Goal: Task Accomplishment & Management: Manage account settings

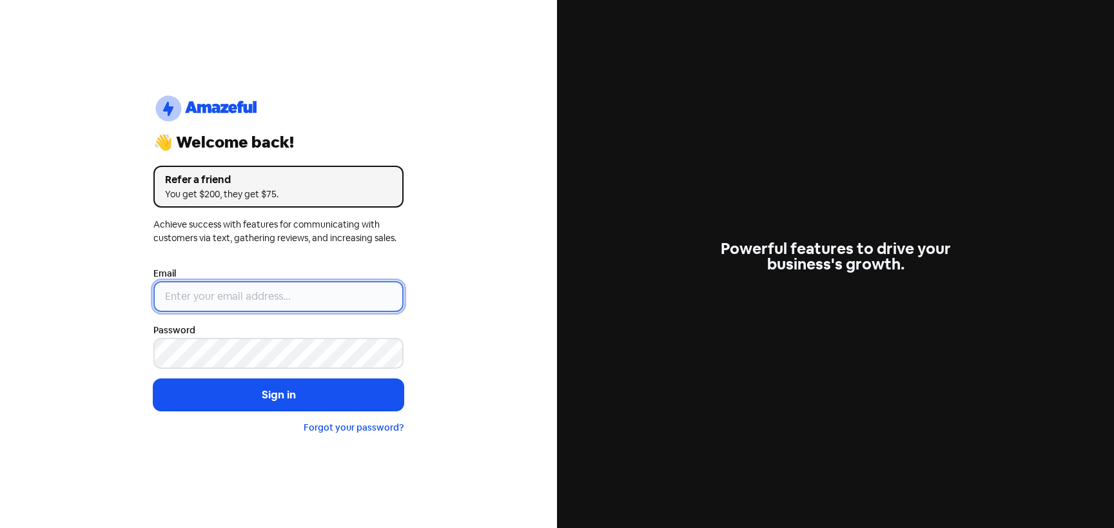
click at [261, 302] on input "email" at bounding box center [278, 296] width 250 height 31
click at [229, 299] on input "d" at bounding box center [278, 296] width 250 height 31
type input "[PERSON_NAME][EMAIL_ADDRESS][DOMAIN_NAME]"
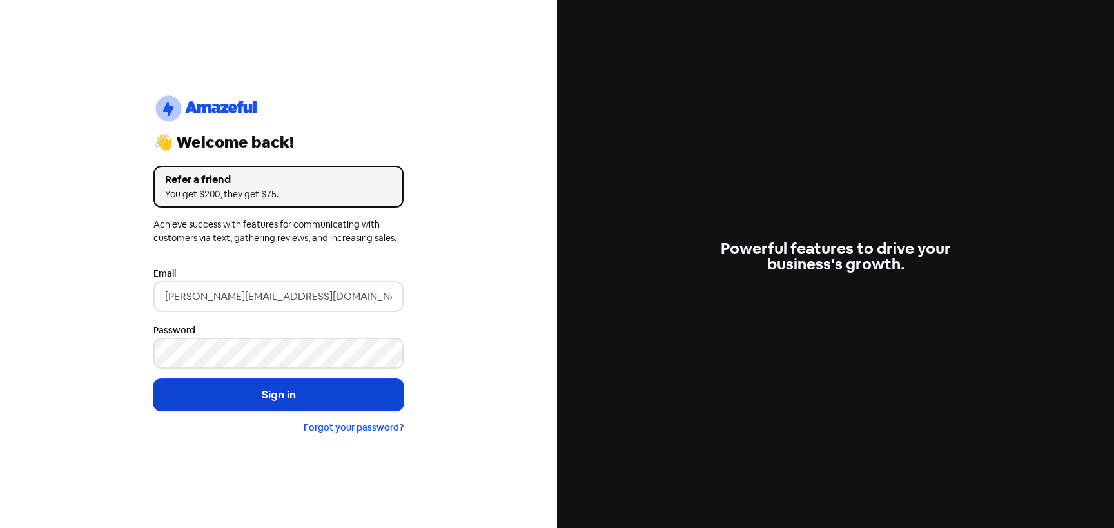
click at [253, 383] on button "Sign in" at bounding box center [278, 395] width 250 height 32
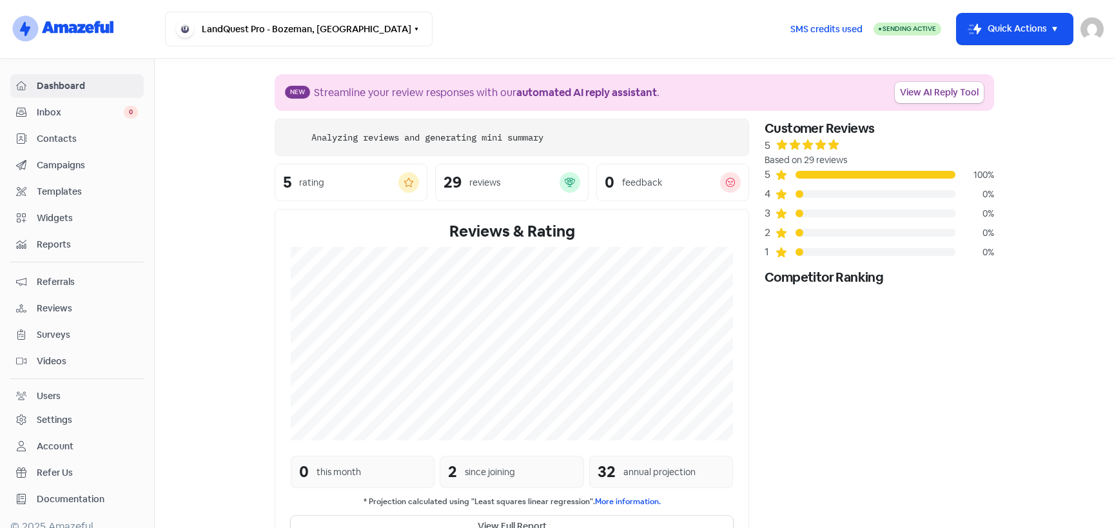
click at [68, 173] on link "Campaigns" at bounding box center [76, 165] width 133 height 24
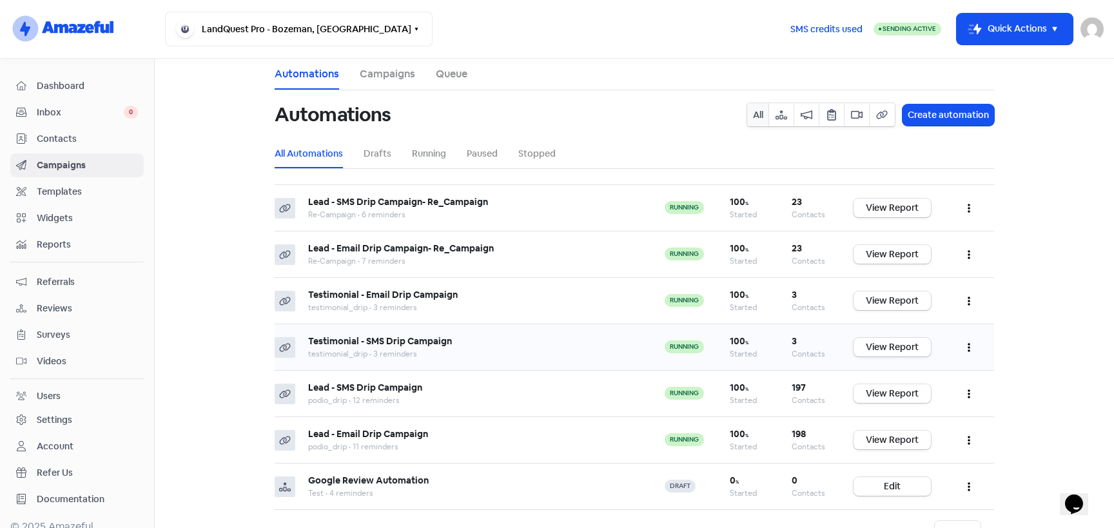
scroll to position [44, 0]
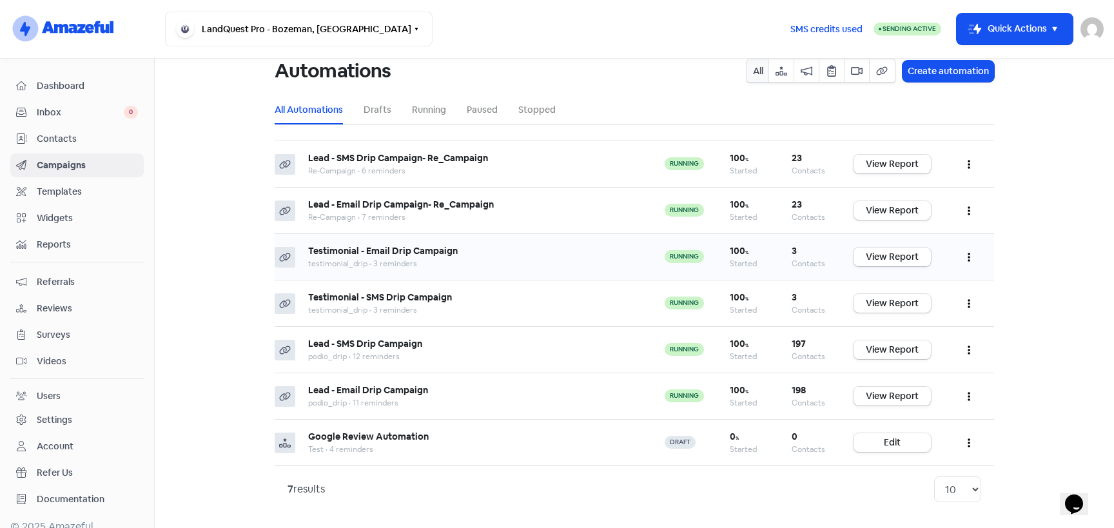
click at [430, 252] on b "Testimonial - Email Drip Campaign" at bounding box center [383, 251] width 150 height 12
click at [966, 255] on button "button" at bounding box center [968, 257] width 24 height 30
click at [912, 293] on button "Edit" at bounding box center [929, 289] width 102 height 26
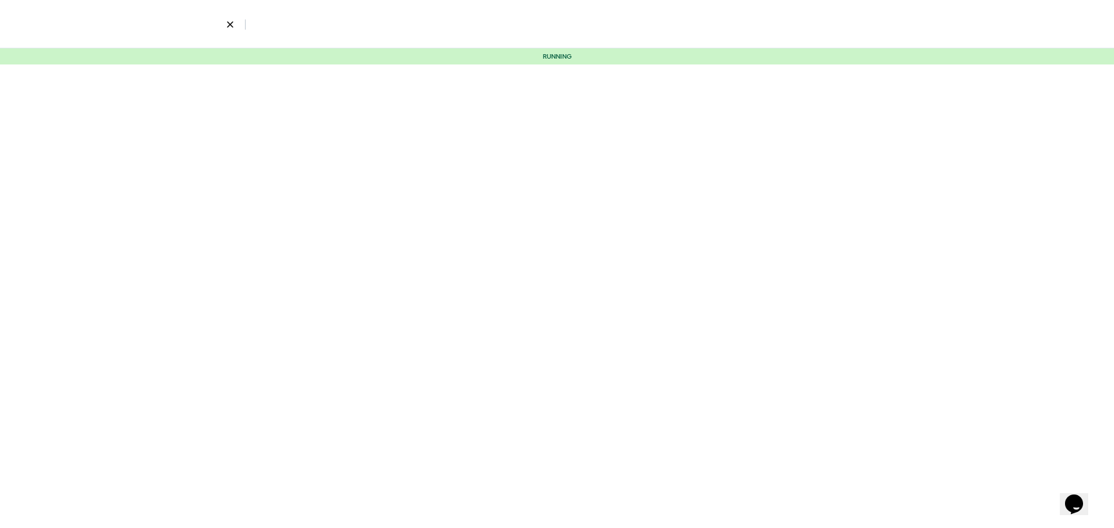
select select "2295"
select select "4"
select select "12"
select select "17"
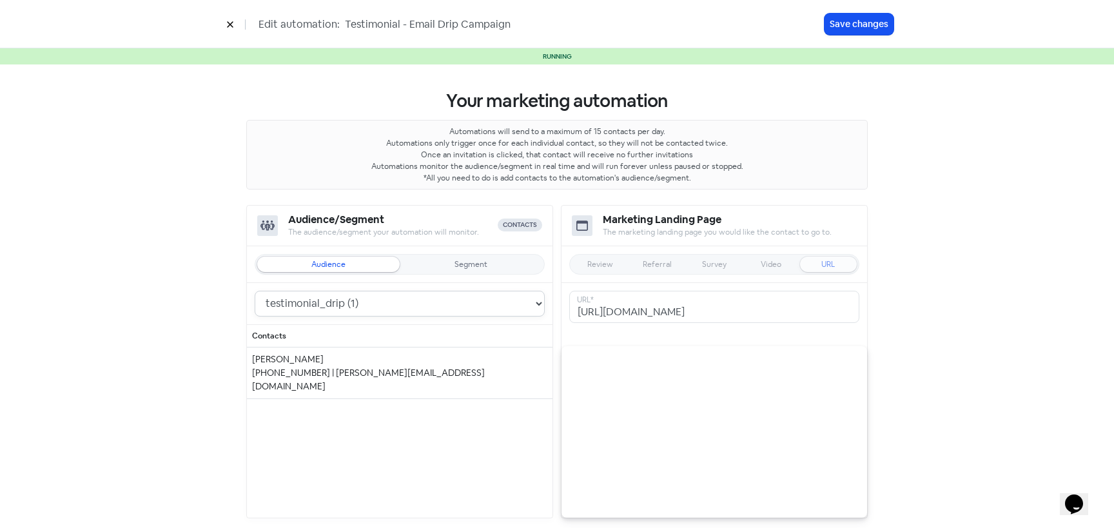
click at [360, 301] on select "Re-Campaign (23) testimonial_drip (1) Test (0) podio_drip (167)" at bounding box center [400, 304] width 290 height 26
click at [255, 291] on select "Re-Campaign (23) testimonial_drip (1) Test (0) podio_drip (167)" at bounding box center [400, 304] width 290 height 26
click at [227, 27] on icon at bounding box center [230, 25] width 6 height 6
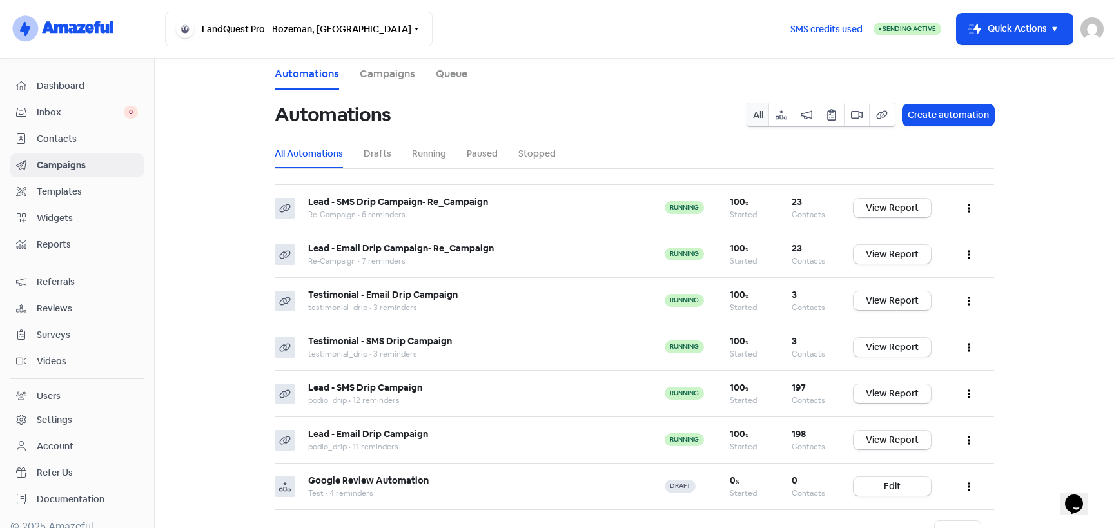
click at [80, 146] on div "Contacts" at bounding box center [77, 138] width 122 height 15
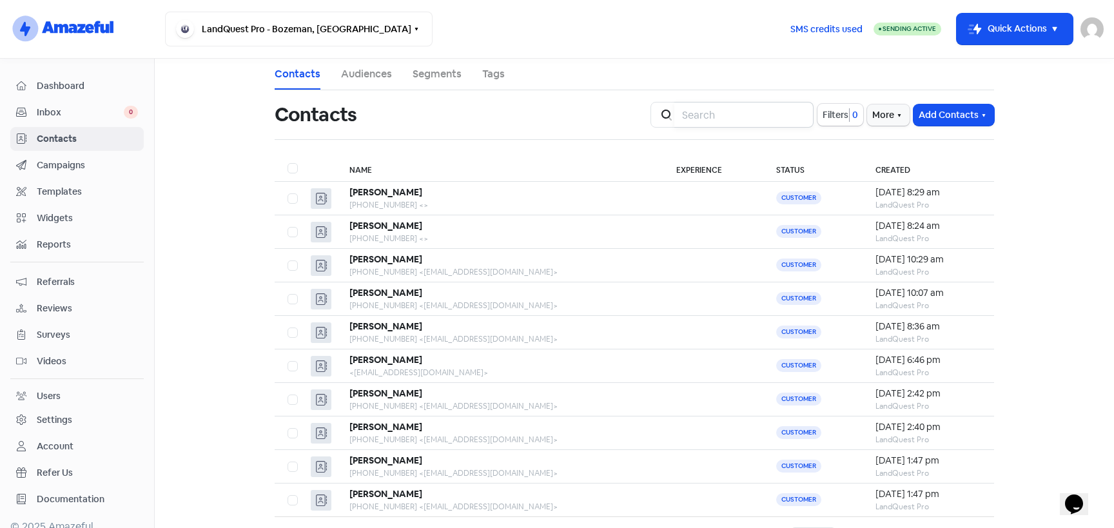
click at [753, 116] on input "search" at bounding box center [743, 115] width 139 height 26
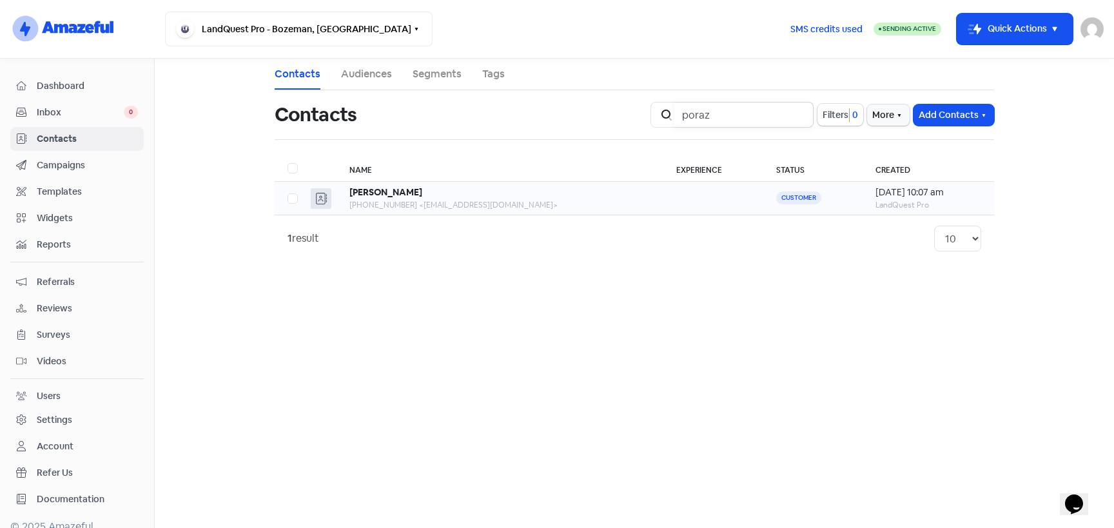
type input "poraz"
click at [460, 191] on div "[PERSON_NAME]" at bounding box center [499, 193] width 301 height 14
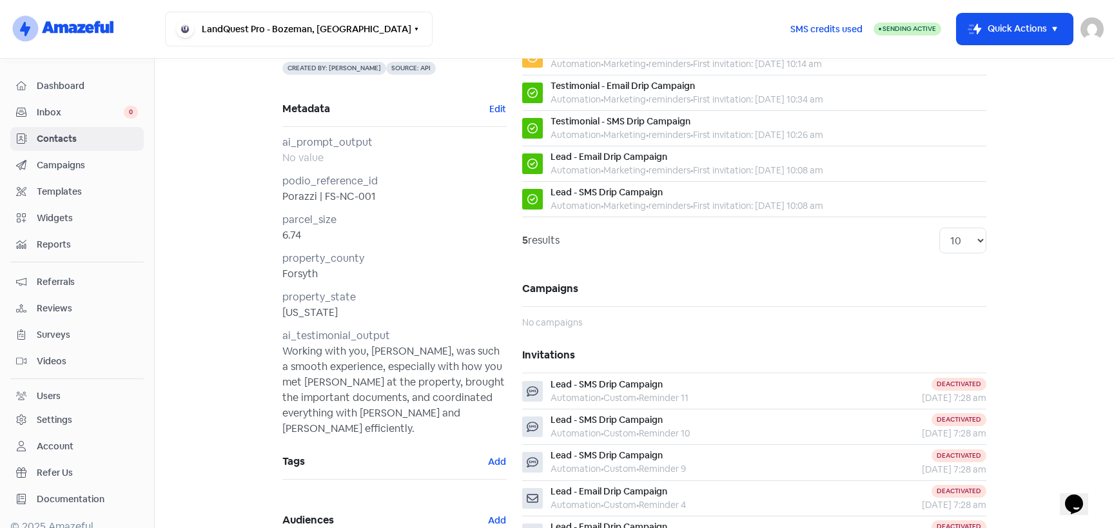
scroll to position [204, 0]
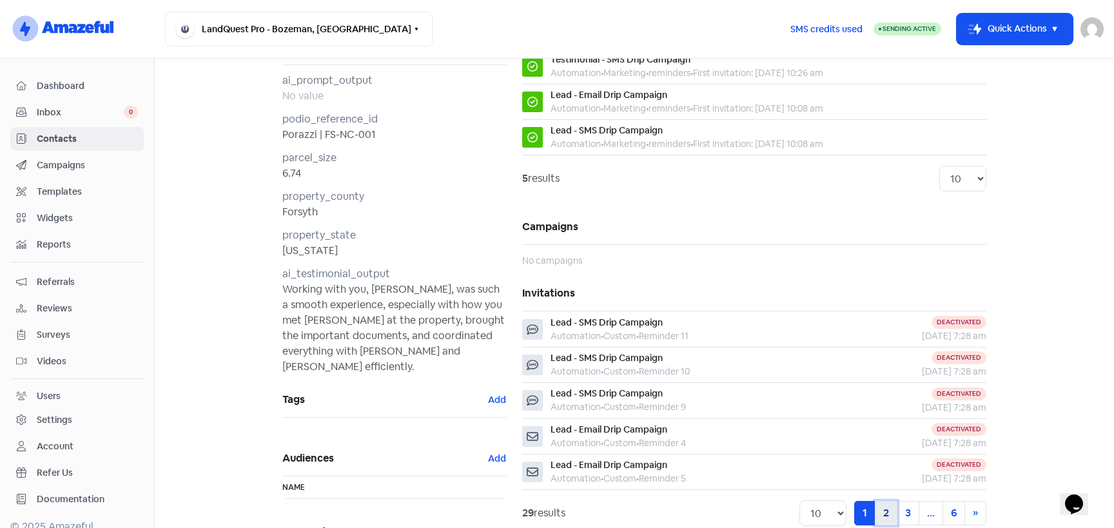
click at [888, 516] on link "2" at bounding box center [885, 513] width 23 height 24
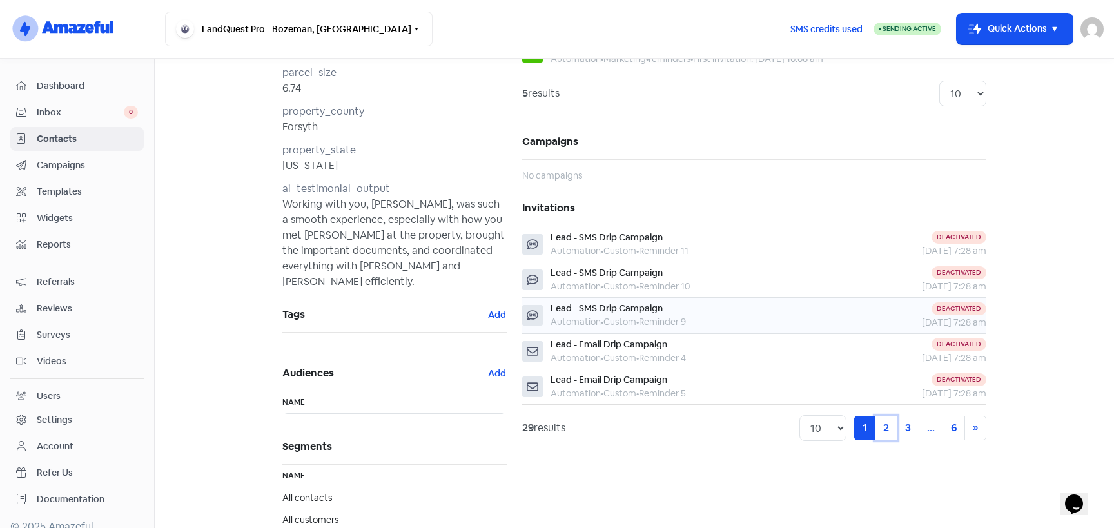
scroll to position [293, 0]
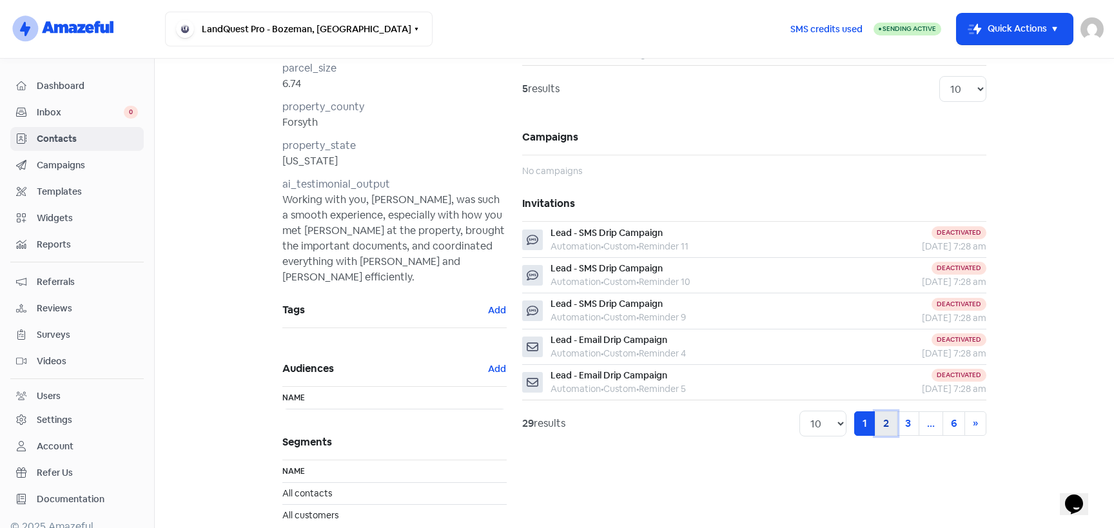
click at [887, 420] on link "2" at bounding box center [885, 423] width 23 height 24
click at [883, 427] on link "2" at bounding box center [885, 423] width 23 height 24
click at [885, 424] on link "2" at bounding box center [885, 423] width 23 height 24
click at [813, 423] on select "10 20 30 50 100" at bounding box center [822, 423] width 47 height 26
click at [799, 412] on select "10 20 30 50 100" at bounding box center [822, 423] width 47 height 26
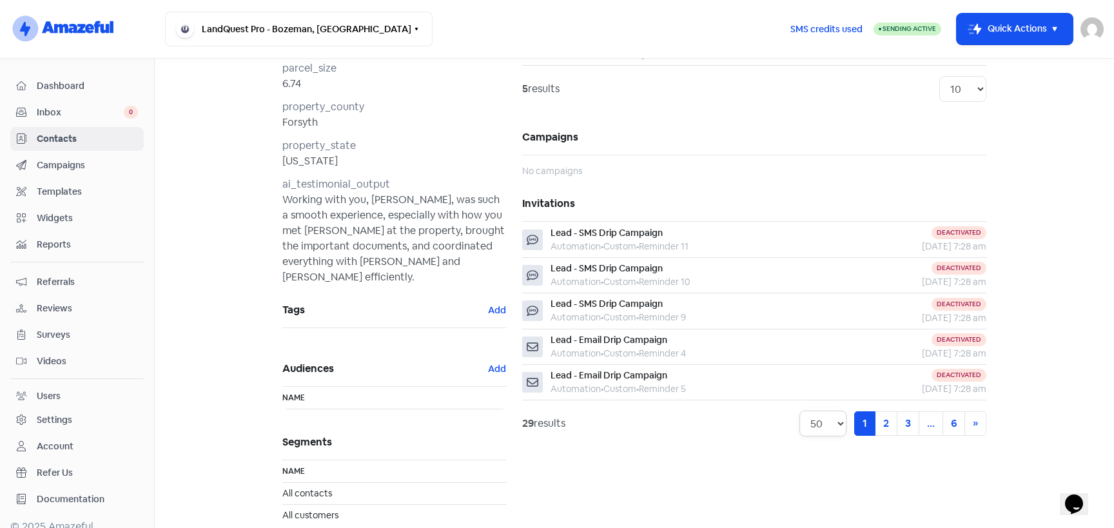
select select "10"
click at [974, 427] on span "»" at bounding box center [974, 423] width 5 height 14
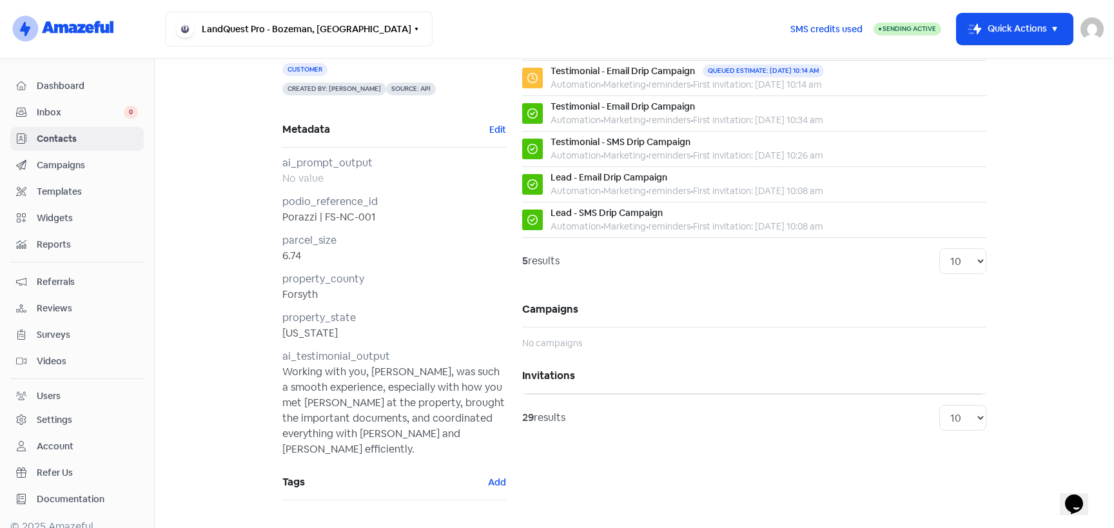
scroll to position [118, 0]
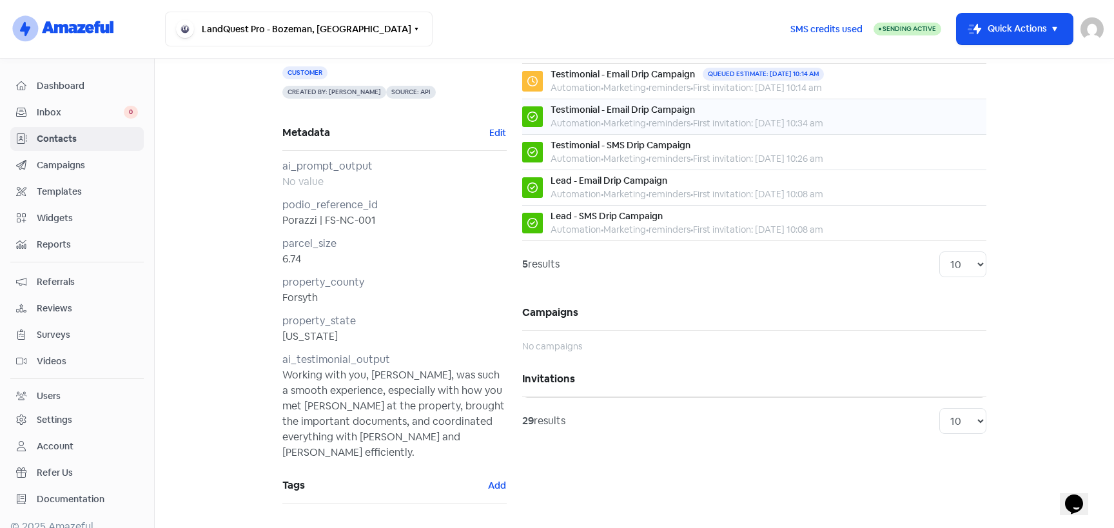
click at [543, 113] on div "Testimonial - Email Drip Campaign Automation • Marketing • [GEOGRAPHIC_DATA] • …" at bounding box center [754, 116] width 464 height 27
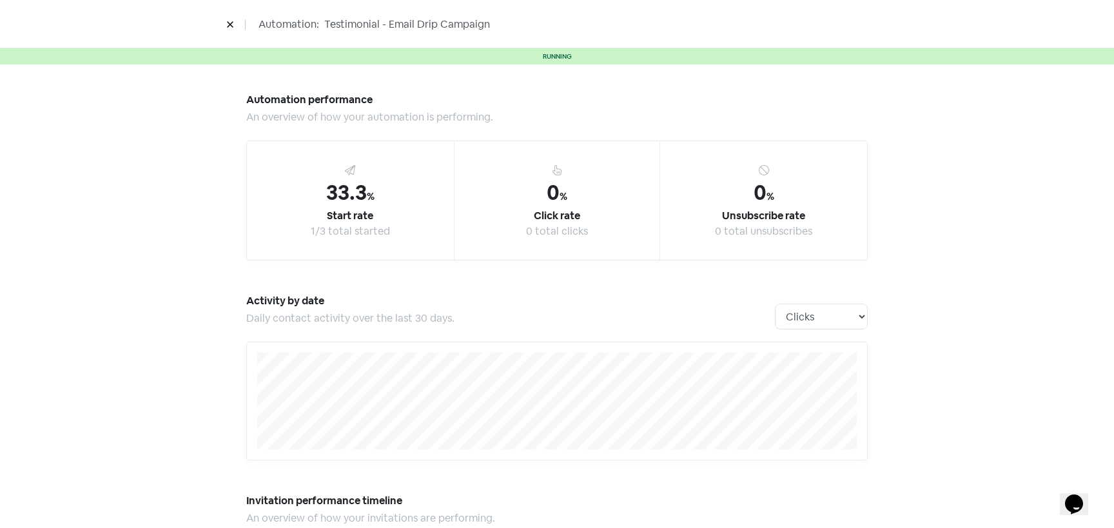
click at [228, 25] on icon at bounding box center [230, 25] width 8 height 8
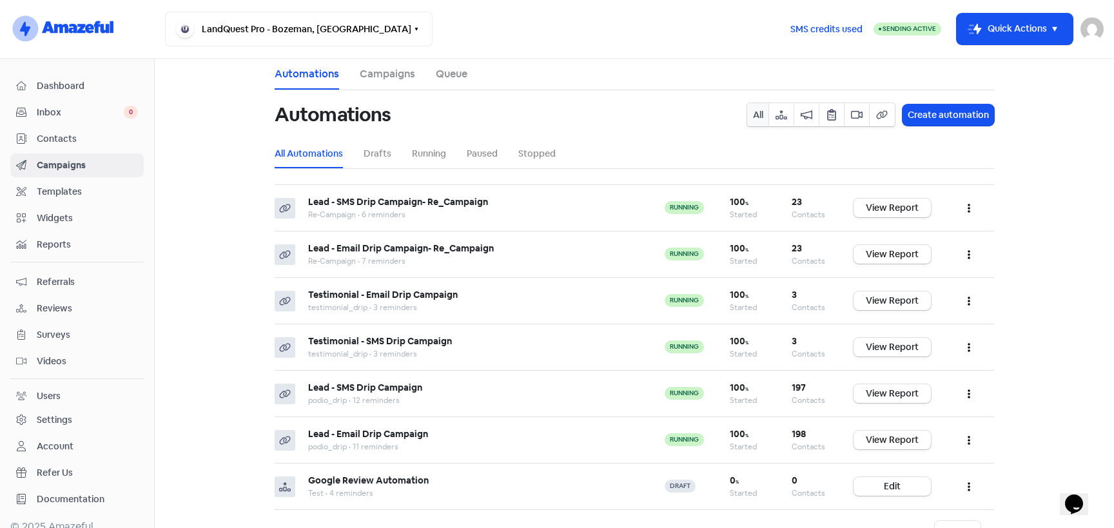
click at [394, 84] on li "Campaigns" at bounding box center [387, 74] width 55 height 31
click at [387, 74] on link "Campaigns" at bounding box center [387, 73] width 55 height 15
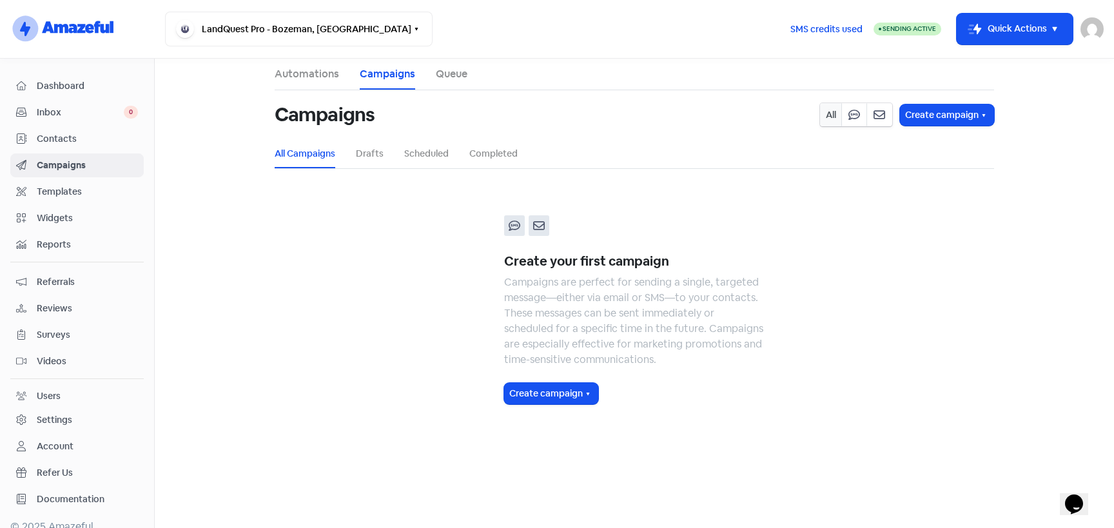
click at [308, 70] on link "Automations" at bounding box center [307, 73] width 64 height 15
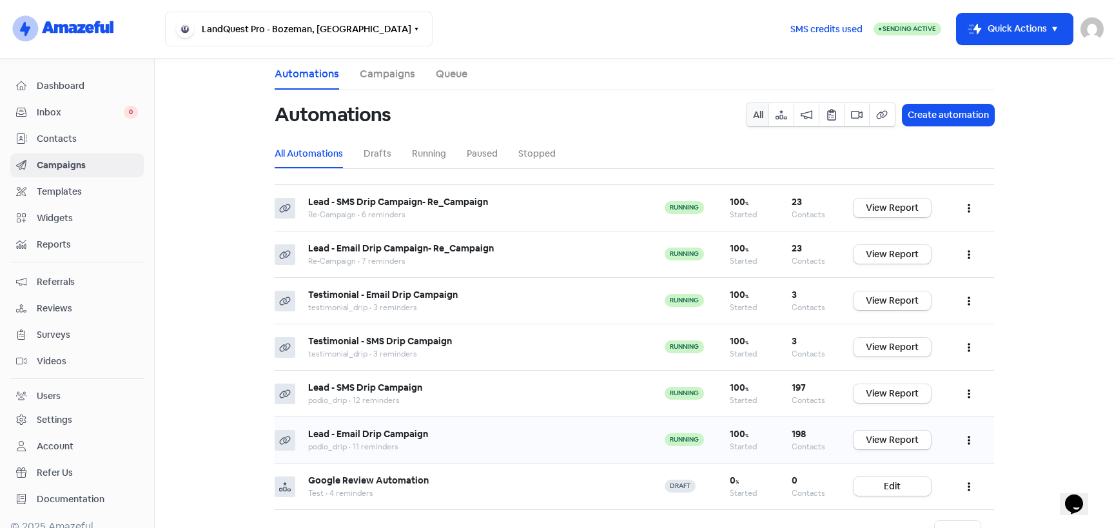
click at [971, 439] on button "button" at bounding box center [968, 440] width 24 height 30
click at [935, 476] on button "Edit" at bounding box center [929, 472] width 102 height 26
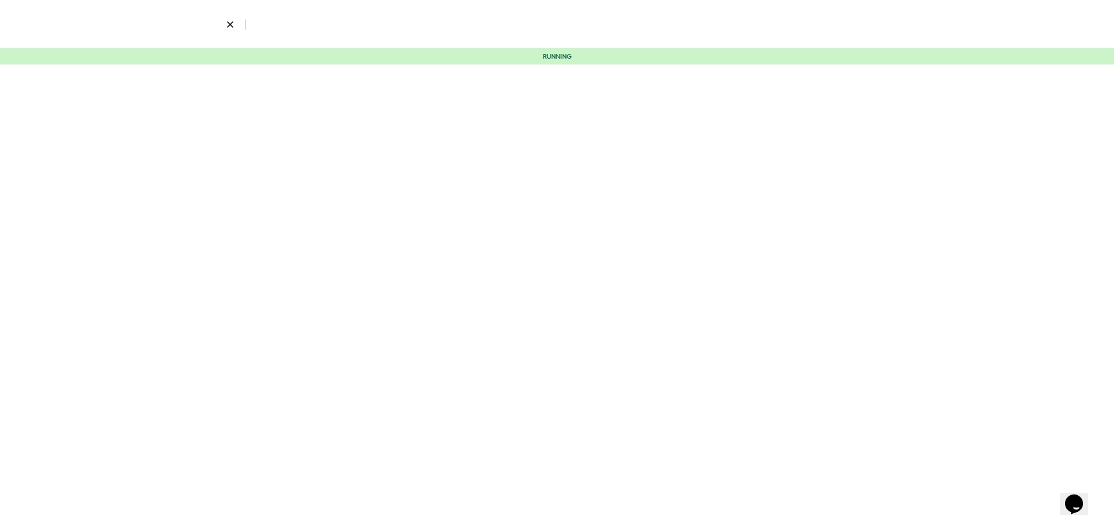
select select "2288"
select select "30"
select select "90"
select select "120"
select select "180"
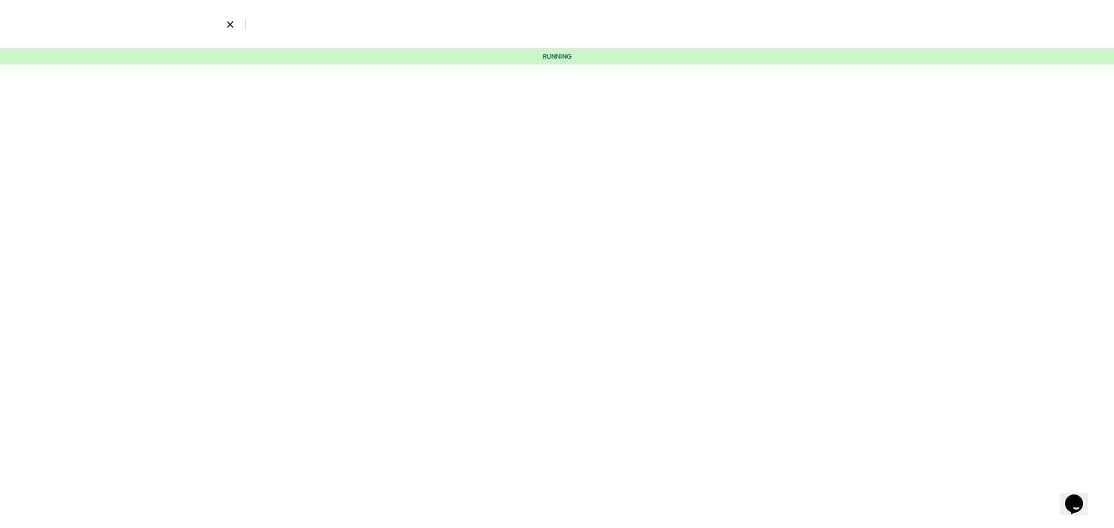
select select "240"
select select "300"
select select "365"
select select "480"
select select "600"
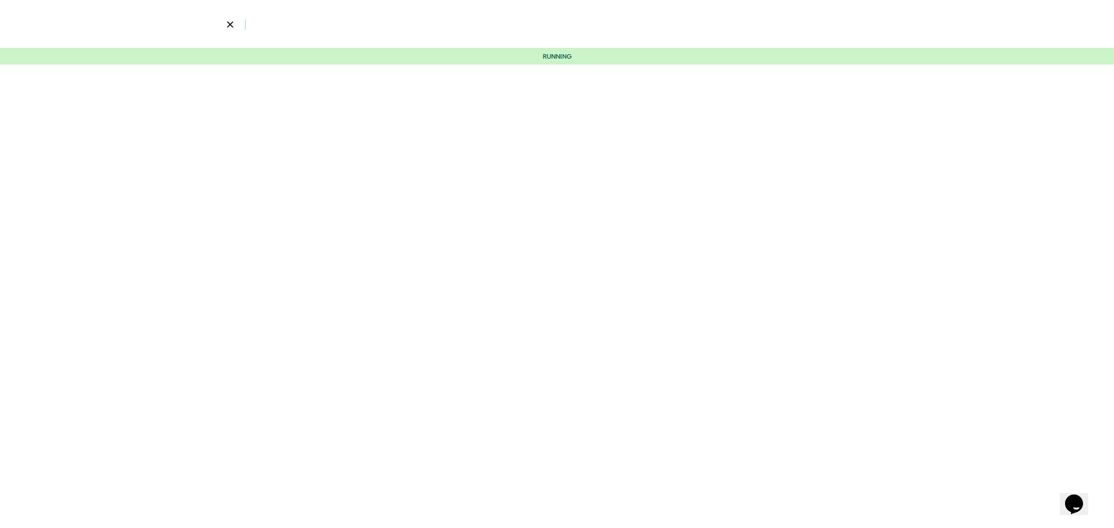
select select "730"
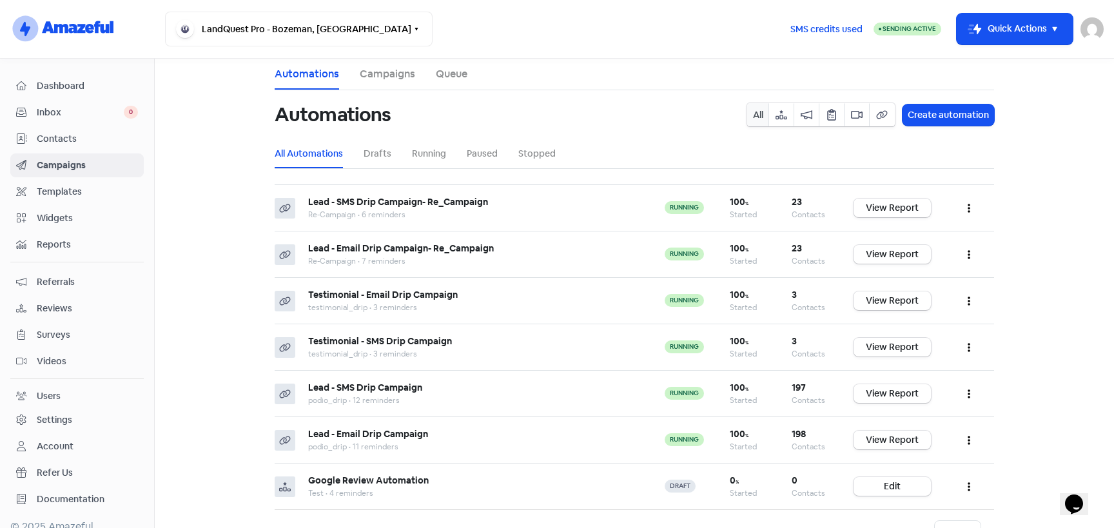
click at [44, 142] on span "Contacts" at bounding box center [87, 139] width 101 height 14
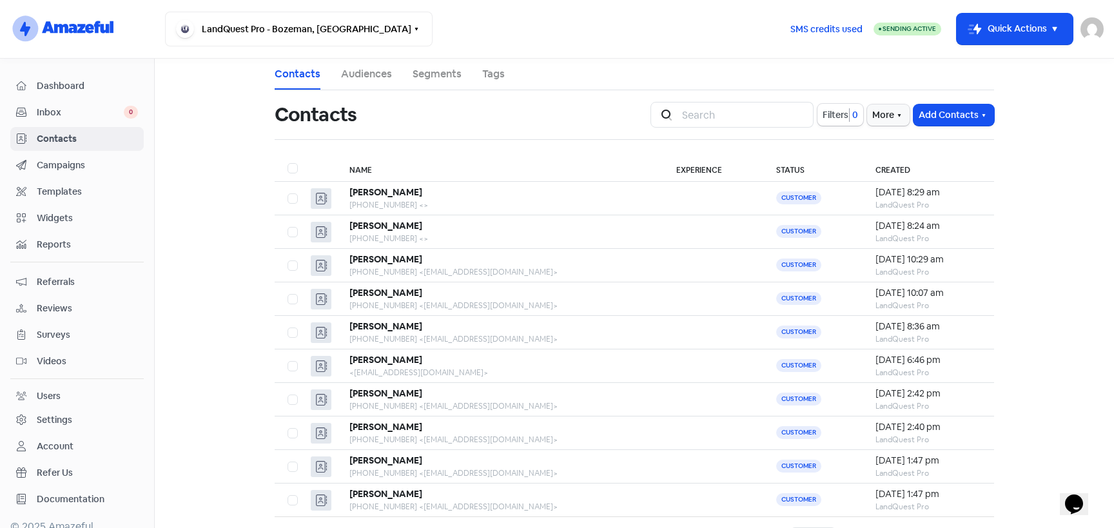
click at [412, 73] on link "Segments" at bounding box center [436, 73] width 49 height 15
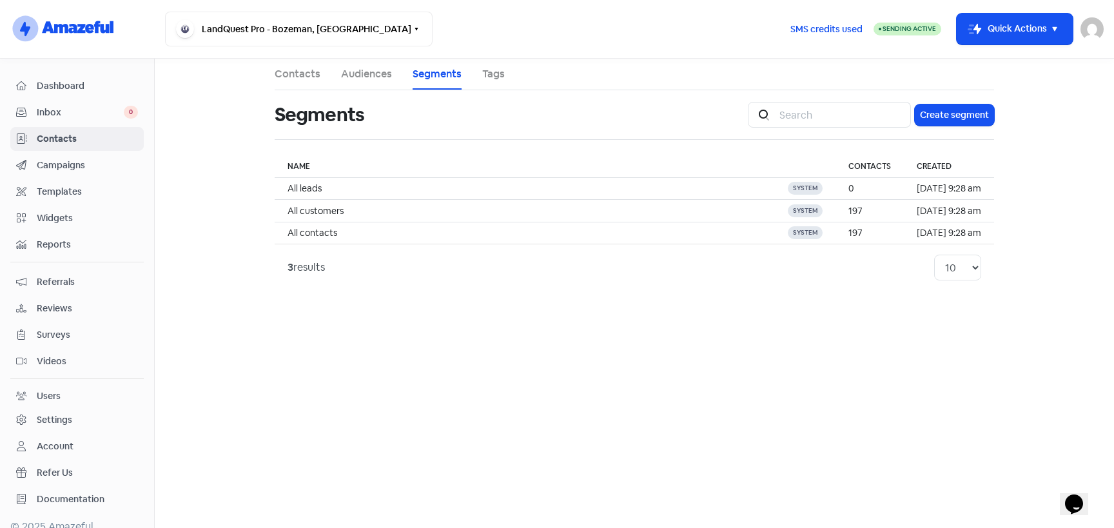
click at [374, 77] on link "Audiences" at bounding box center [366, 73] width 51 height 15
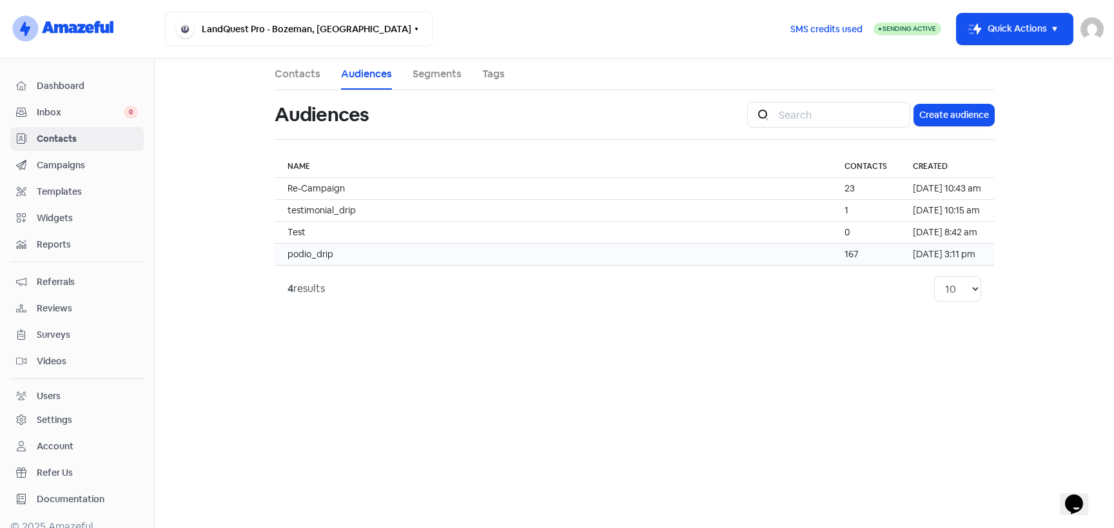
click at [392, 253] on td "podio_drip" at bounding box center [553, 255] width 557 height 22
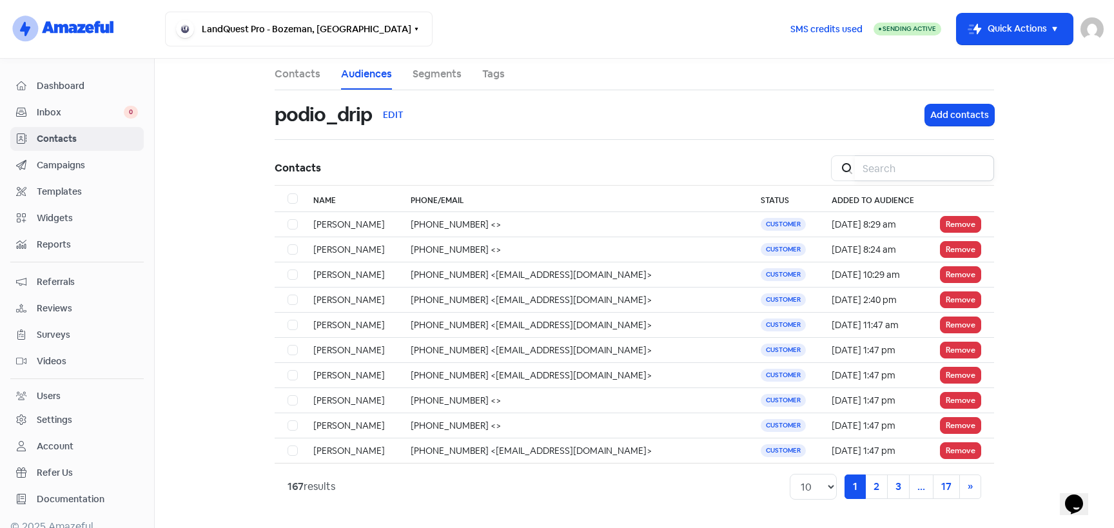
click at [921, 173] on input "search" at bounding box center [923, 168] width 139 height 26
type input "[PERSON_NAME]"
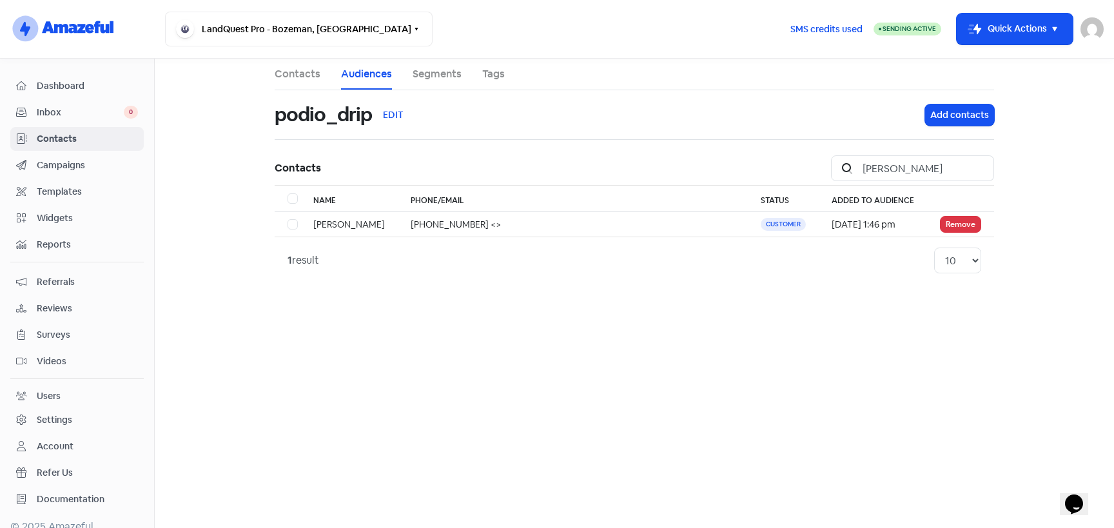
click at [73, 142] on span "Contacts" at bounding box center [87, 139] width 101 height 14
